Goal: Task Accomplishment & Management: Use online tool/utility

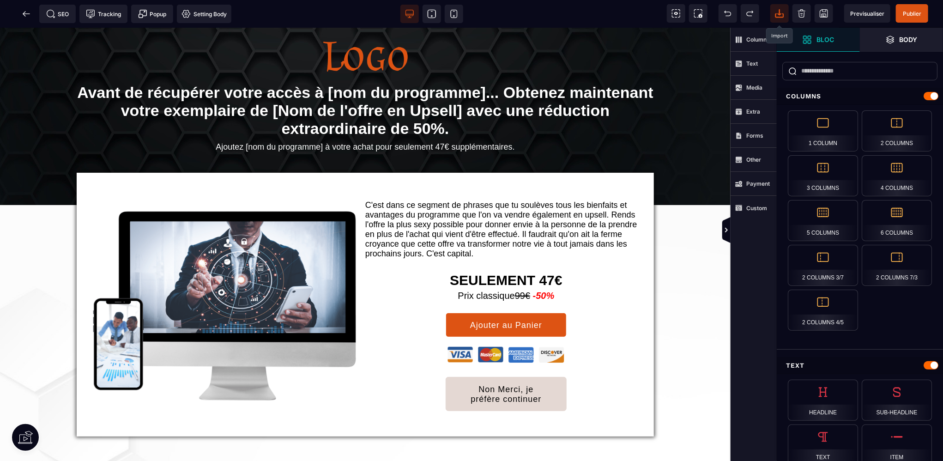
click at [780, 11] on icon at bounding box center [780, 12] width 4 height 6
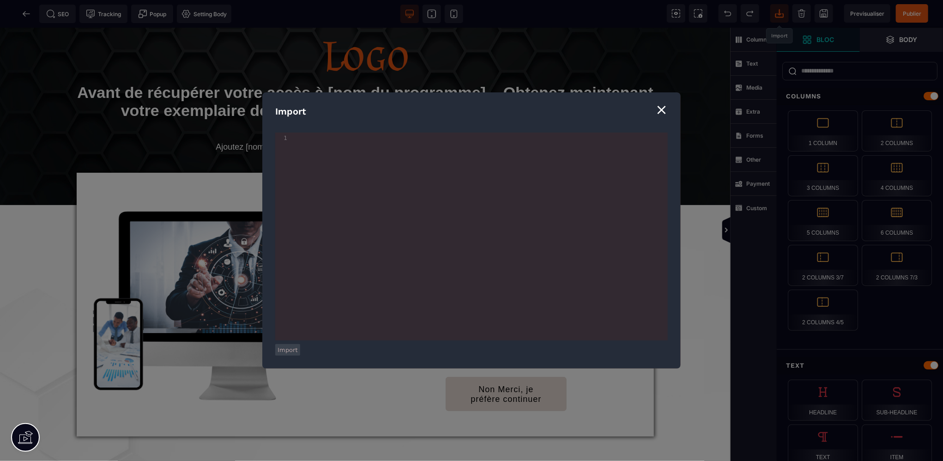
click at [285, 136] on div "1" at bounding box center [281, 137] width 13 height 7
click at [286, 353] on button "Import" at bounding box center [287, 350] width 25 height 12
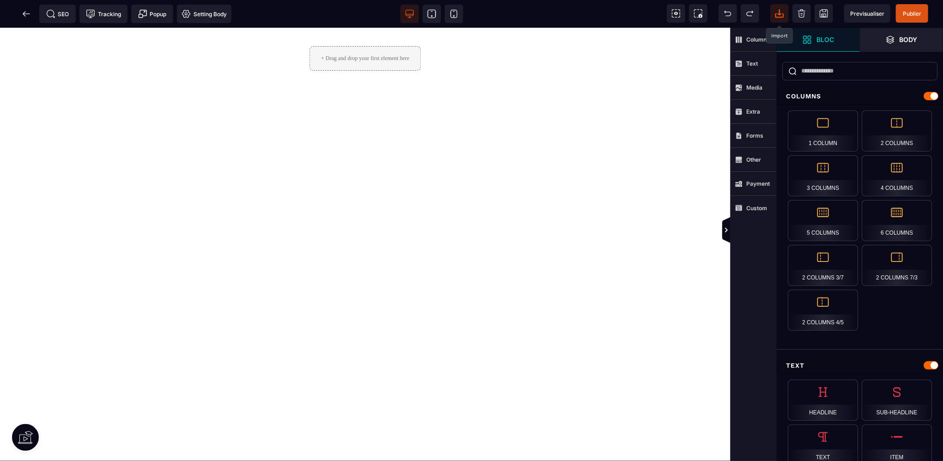
click at [780, 15] on icon at bounding box center [780, 12] width 4 height 6
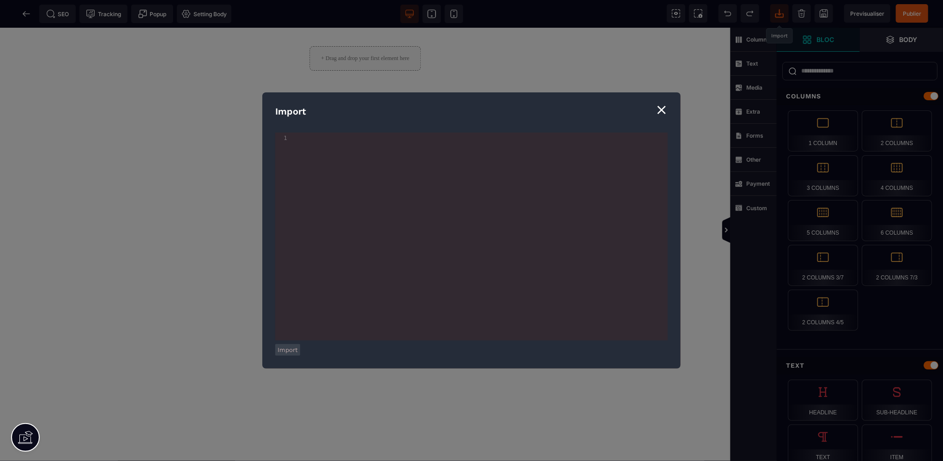
click at [660, 108] on div "⨯" at bounding box center [661, 110] width 12 height 18
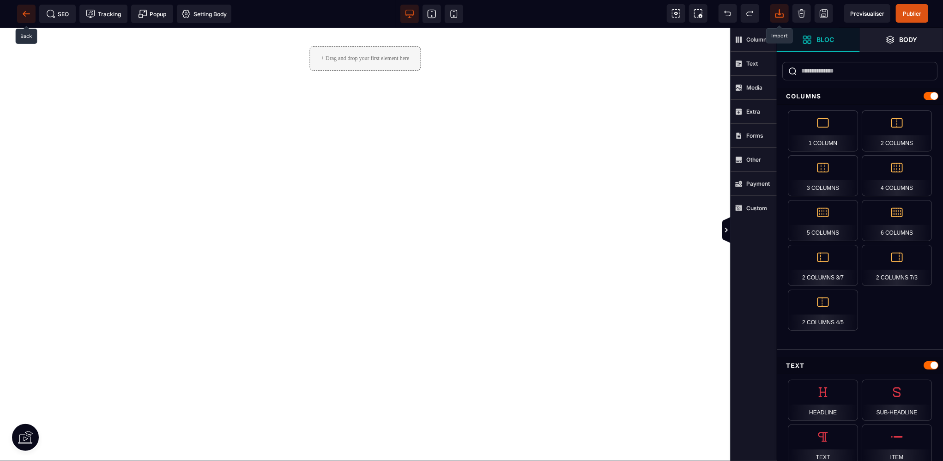
click at [28, 13] on icon at bounding box center [26, 13] width 9 height 9
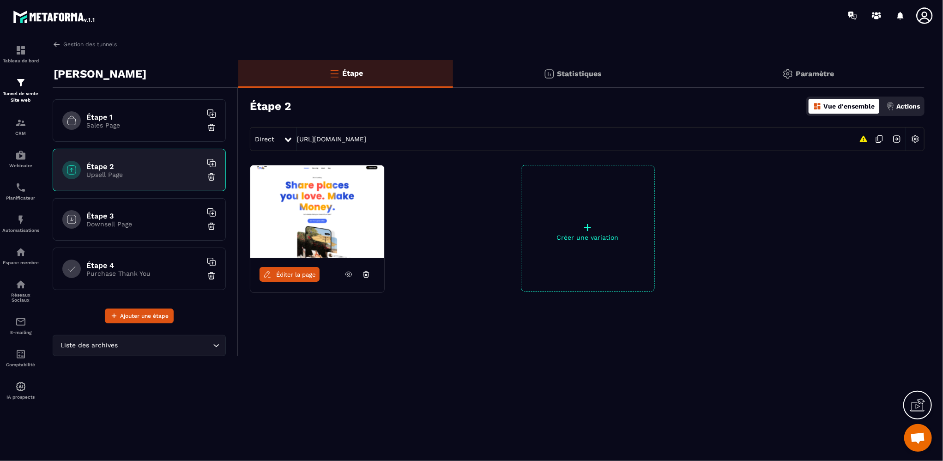
click at [143, 125] on p "Sales Page" at bounding box center [143, 124] width 115 height 7
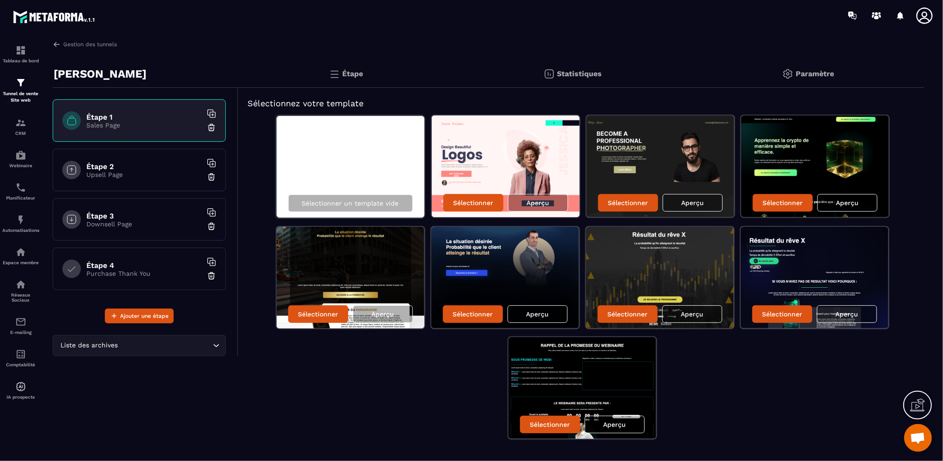
scroll to position [18, 0]
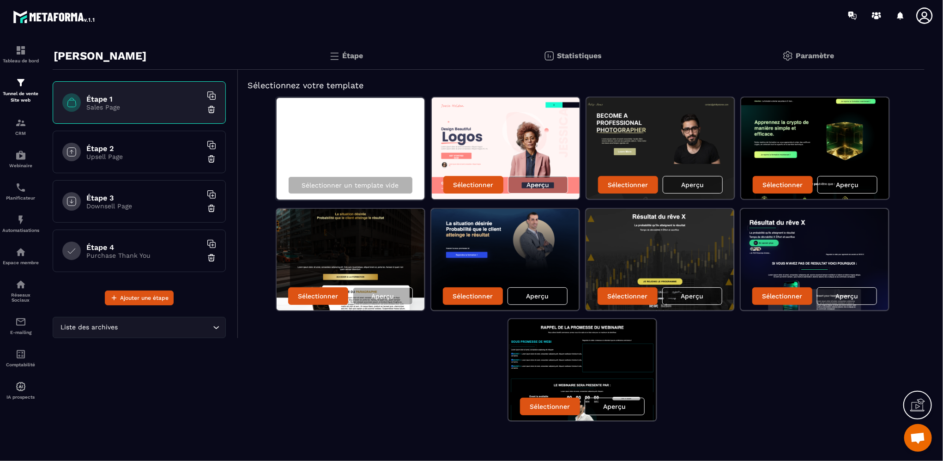
click at [82, 332] on div "Liste des archives Loading..." at bounding box center [139, 327] width 173 height 21
click at [218, 412] on div "[PERSON_NAME] Étape 1 Sales Page Étape 2 Upsell Page Étape 3 Downsell Page Étap…" at bounding box center [146, 245] width 186 height 407
click at [346, 184] on p "Sélectionner un template vide" at bounding box center [350, 185] width 97 height 7
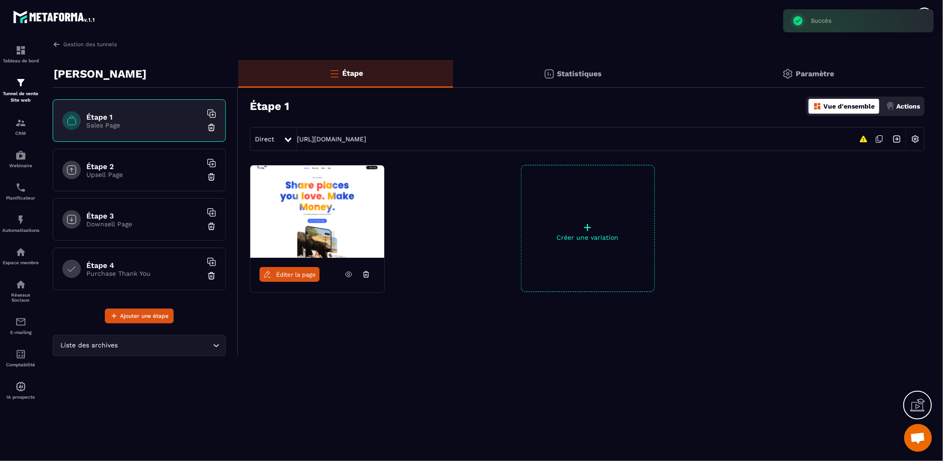
scroll to position [0, 0]
click at [804, 79] on div "Paramètre" at bounding box center [808, 74] width 232 height 28
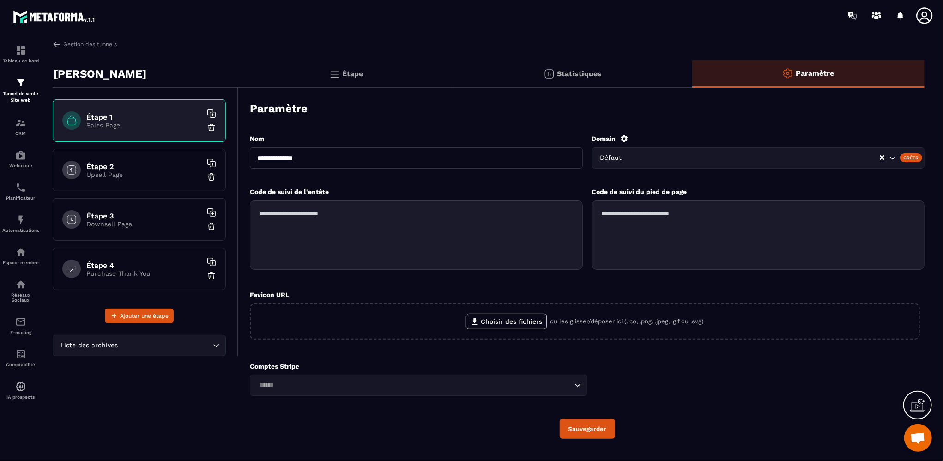
click at [112, 162] on h6 "Étape 2" at bounding box center [143, 166] width 115 height 9
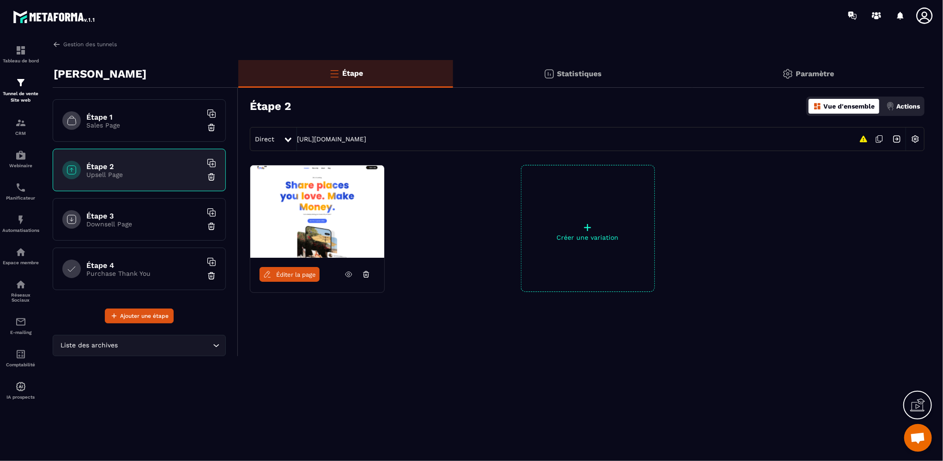
click at [303, 274] on span "Éditer la page" at bounding box center [296, 274] width 40 height 7
